Goal: Use online tool/utility: Utilize a website feature to perform a specific function

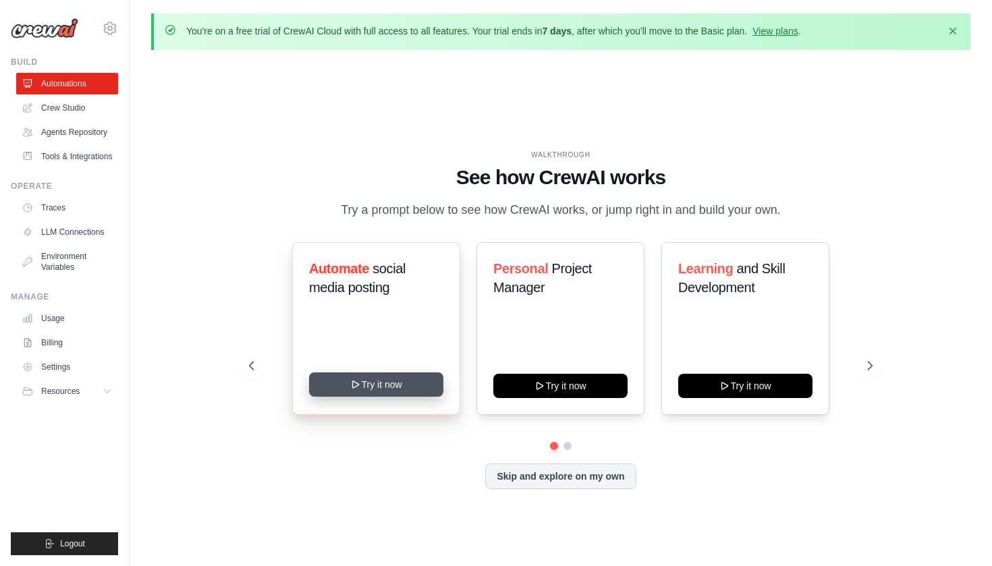
click at [366, 391] on button "Try it now" at bounding box center [376, 384] width 134 height 24
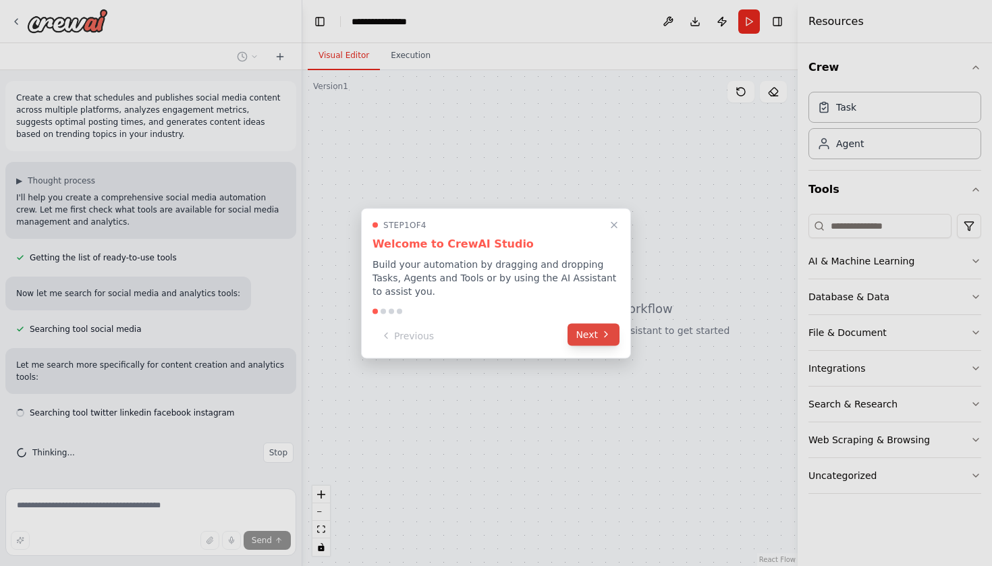
scroll to position [1, 0]
click at [579, 331] on button "Next" at bounding box center [593, 334] width 52 height 22
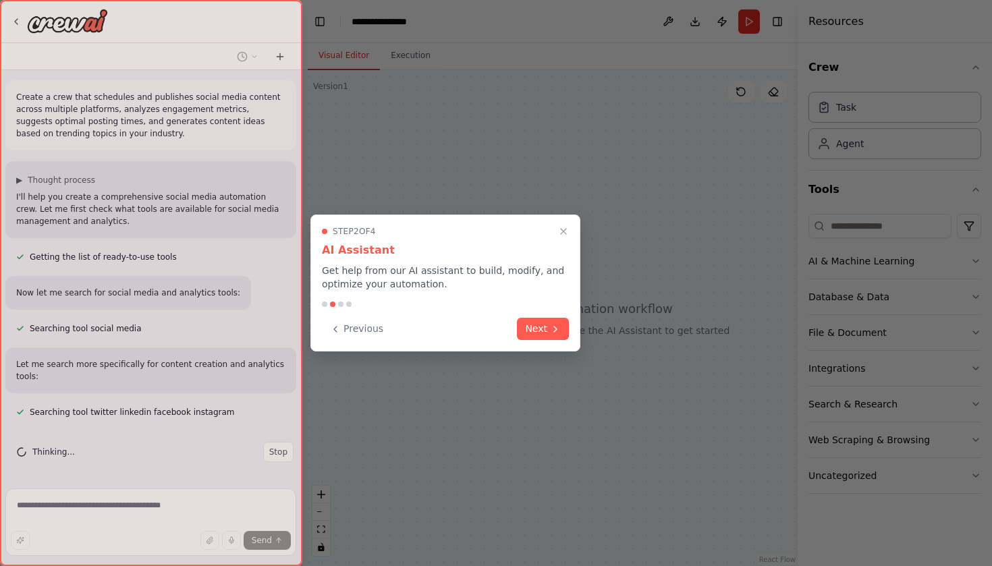
scroll to position [28, 0]
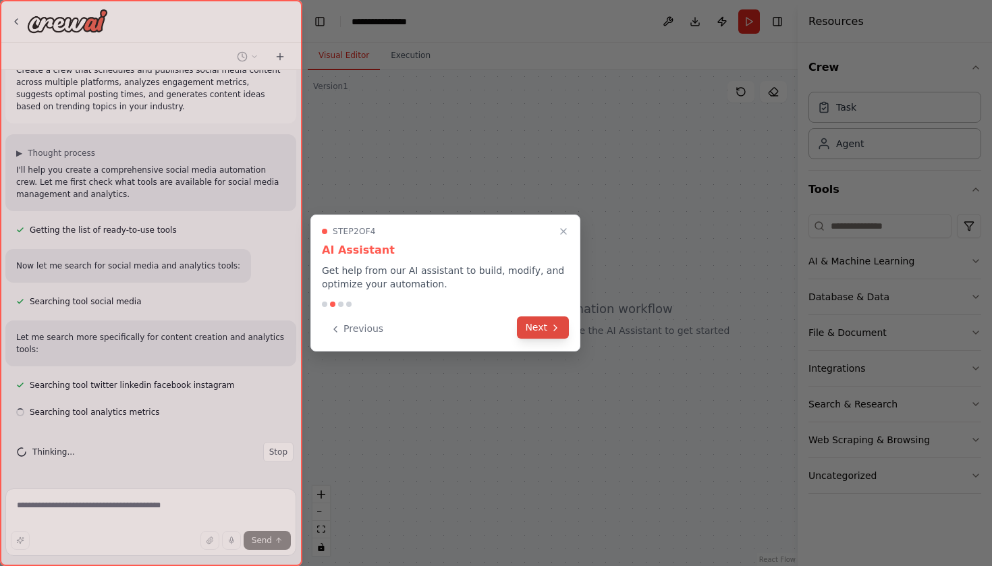
click at [534, 335] on button "Next" at bounding box center [543, 327] width 52 height 22
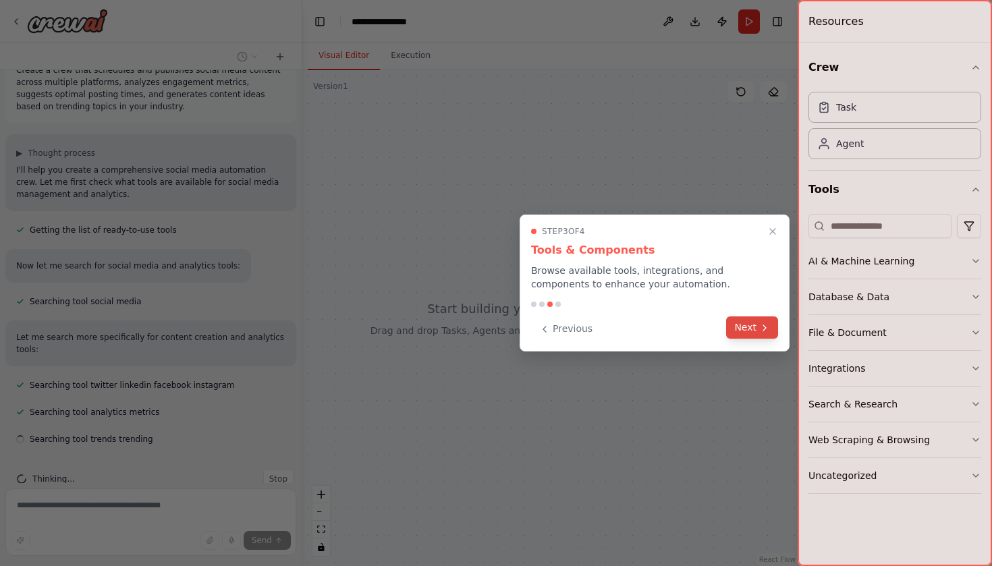
click at [750, 326] on button "Next" at bounding box center [752, 327] width 52 height 22
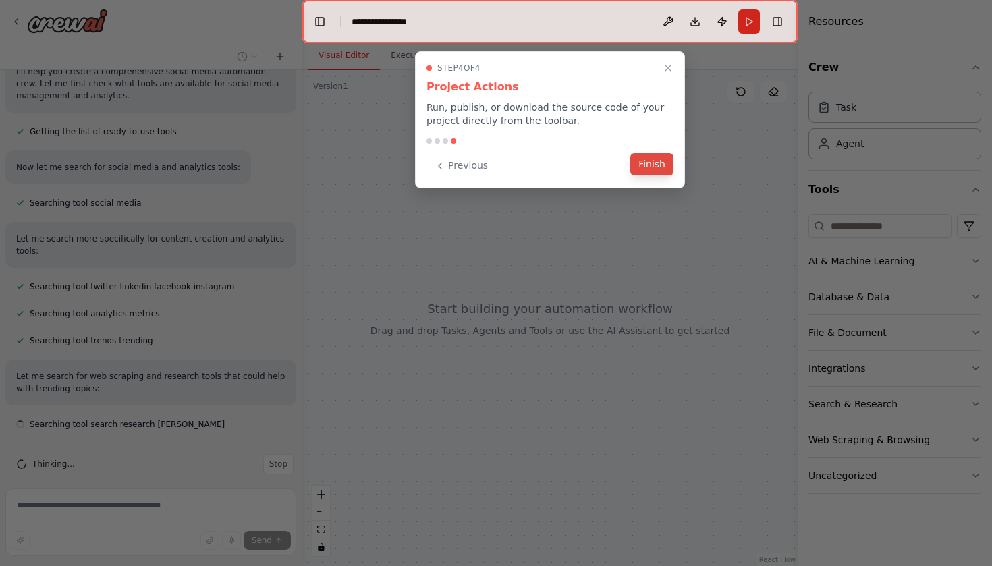
scroll to position [138, 0]
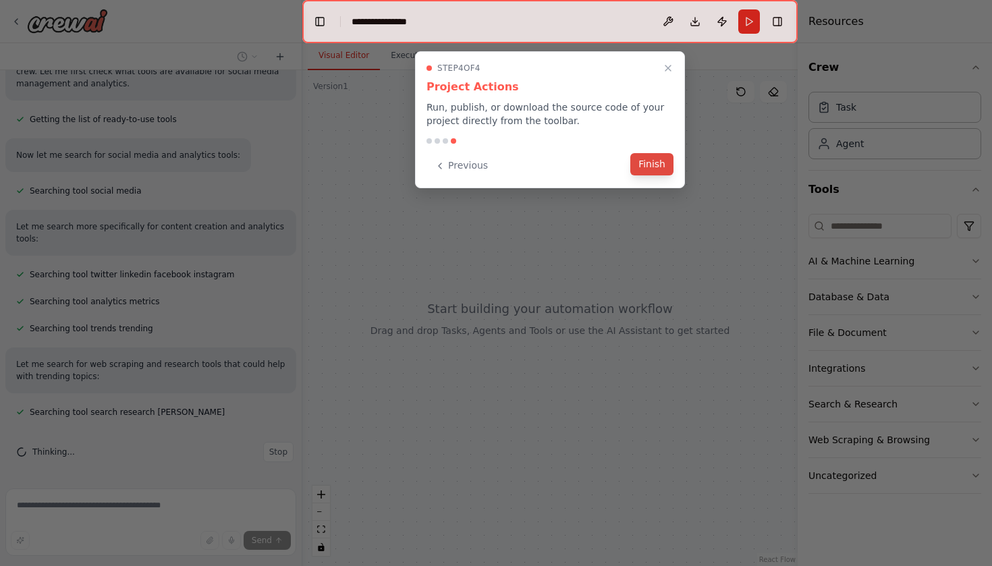
click at [645, 169] on button "Finish" at bounding box center [651, 164] width 43 height 22
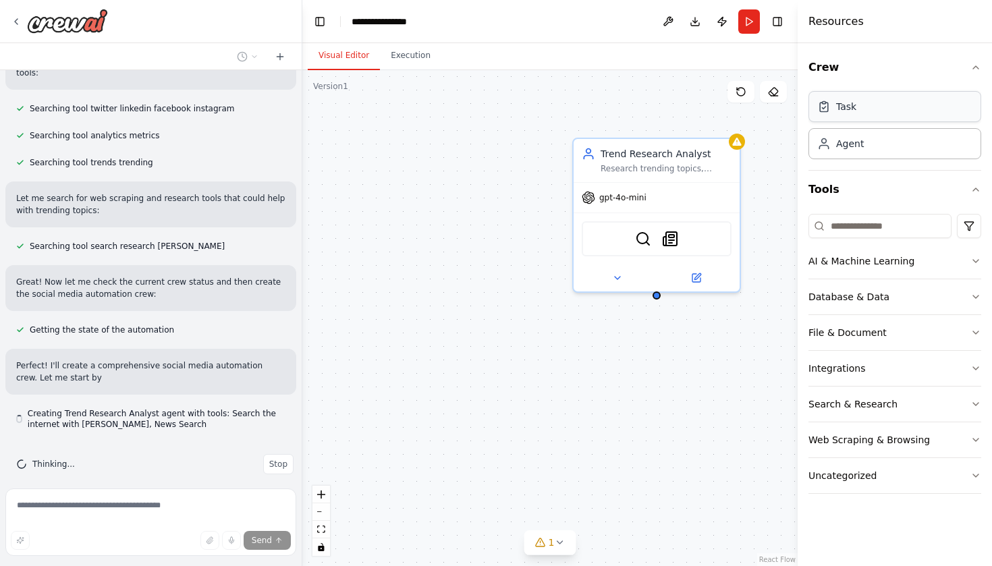
scroll to position [316, 0]
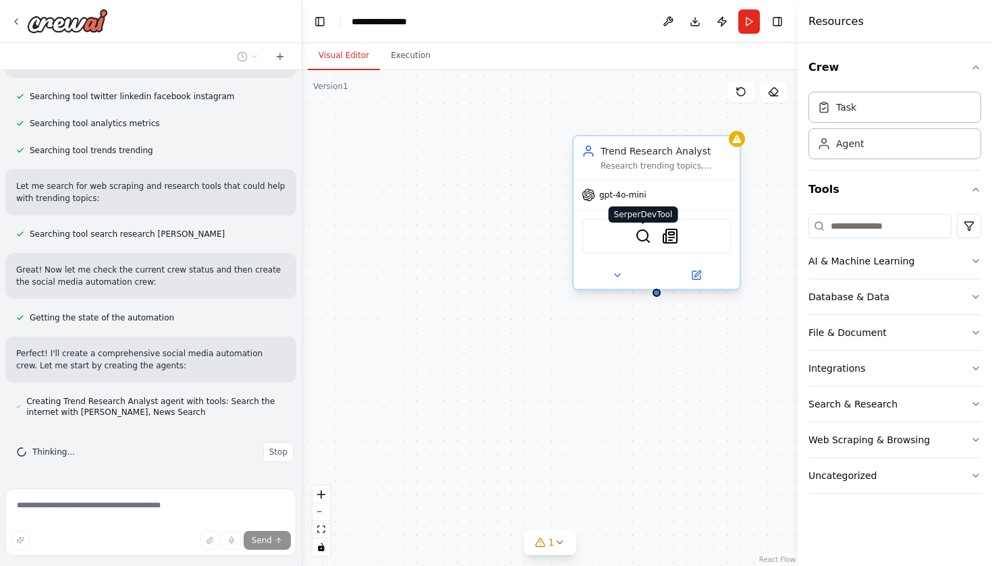
click at [643, 242] on img at bounding box center [643, 236] width 16 height 16
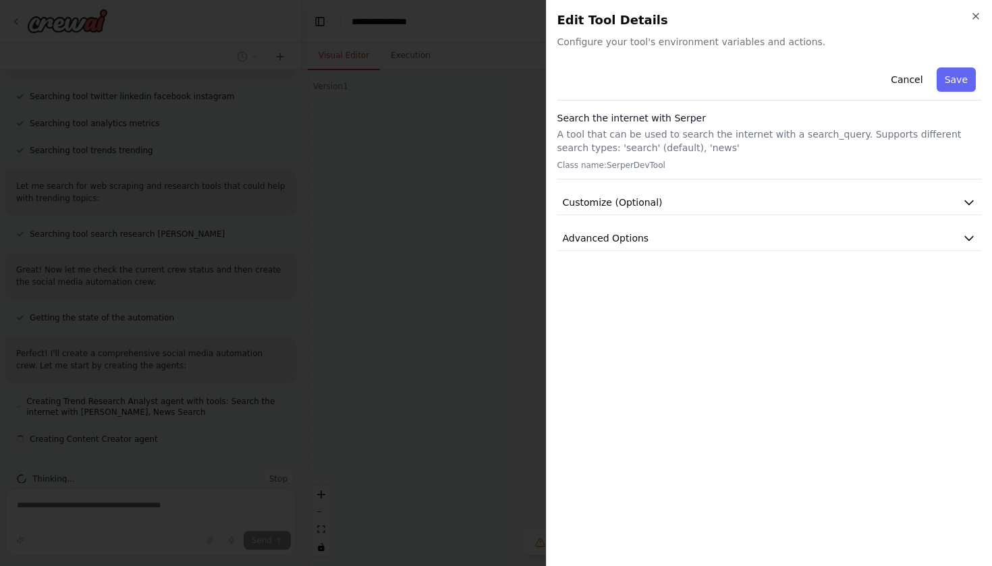
scroll to position [343, 0]
click at [899, 76] on button "Cancel" at bounding box center [906, 79] width 48 height 24
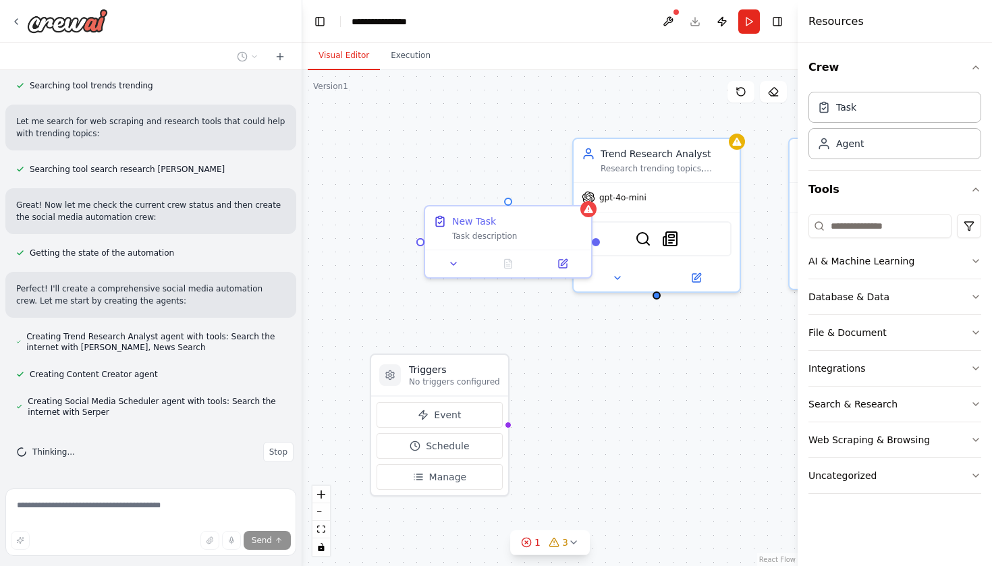
scroll to position [419, 0]
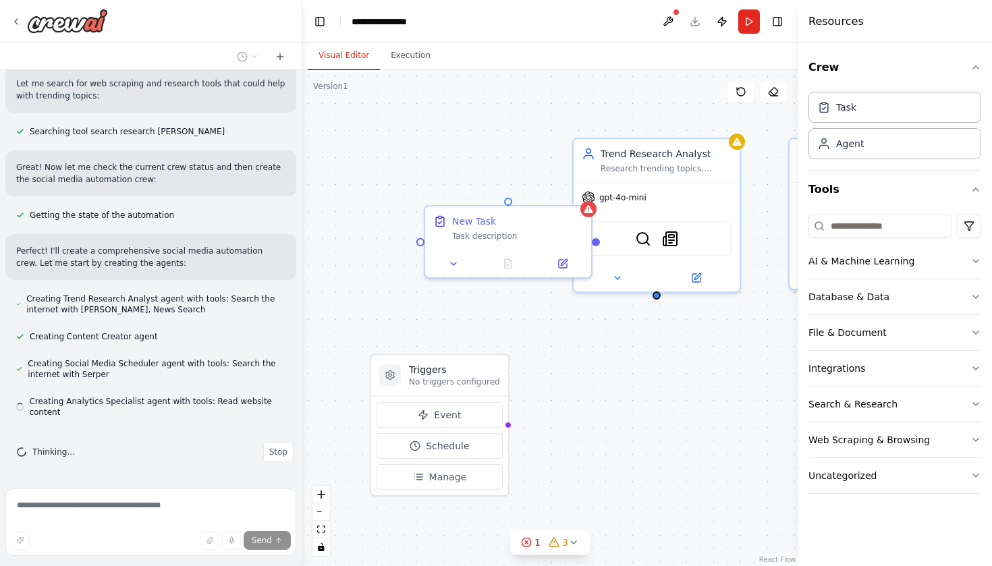
click at [496, 310] on div "Triggers No triggers configured Event Schedule Manage Trend Research Analyst Re…" at bounding box center [549, 318] width 495 height 496
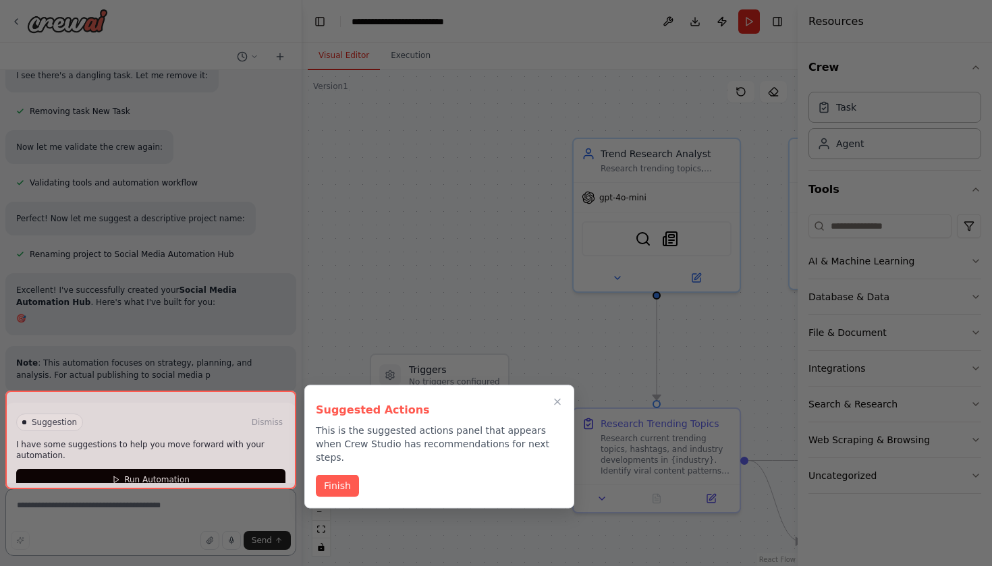
scroll to position [1127, 0]
